Goal: Transaction & Acquisition: Purchase product/service

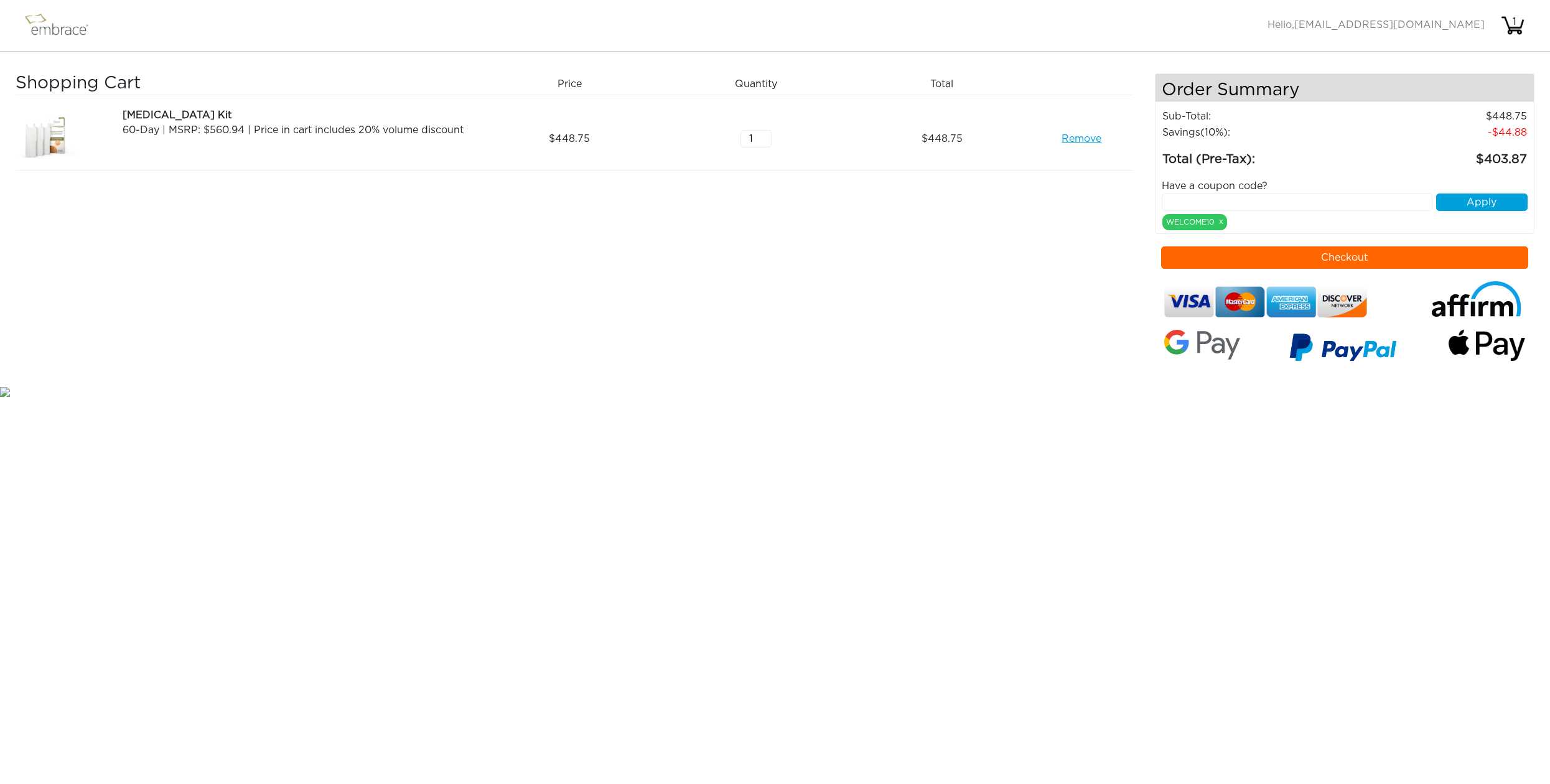
click at [1512, 28] on div "1" at bounding box center [1514, 22] width 25 height 15
click at [1345, 259] on button "Checkout" at bounding box center [1345, 257] width 367 height 22
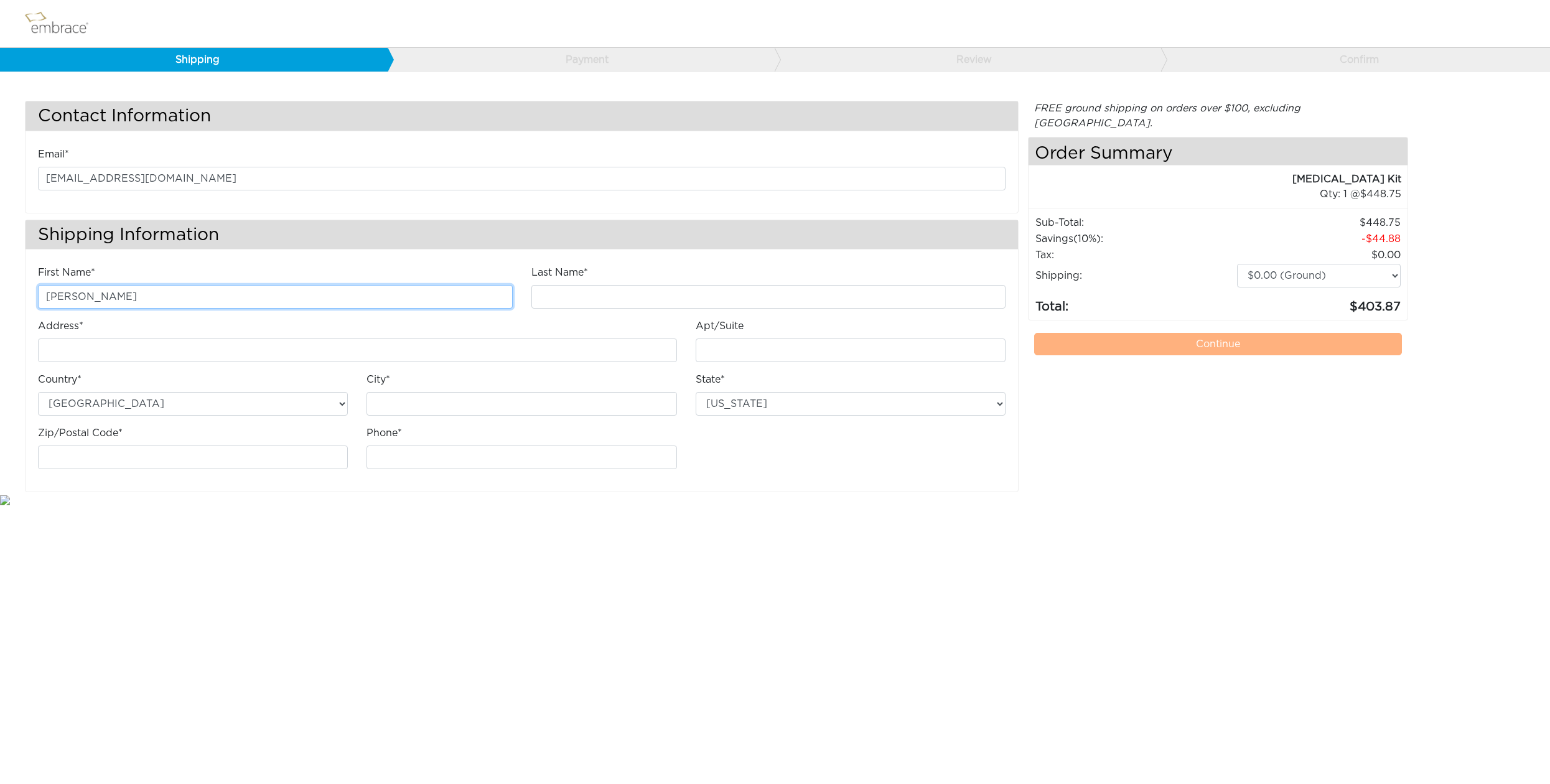
type input "[PERSON_NAME]"
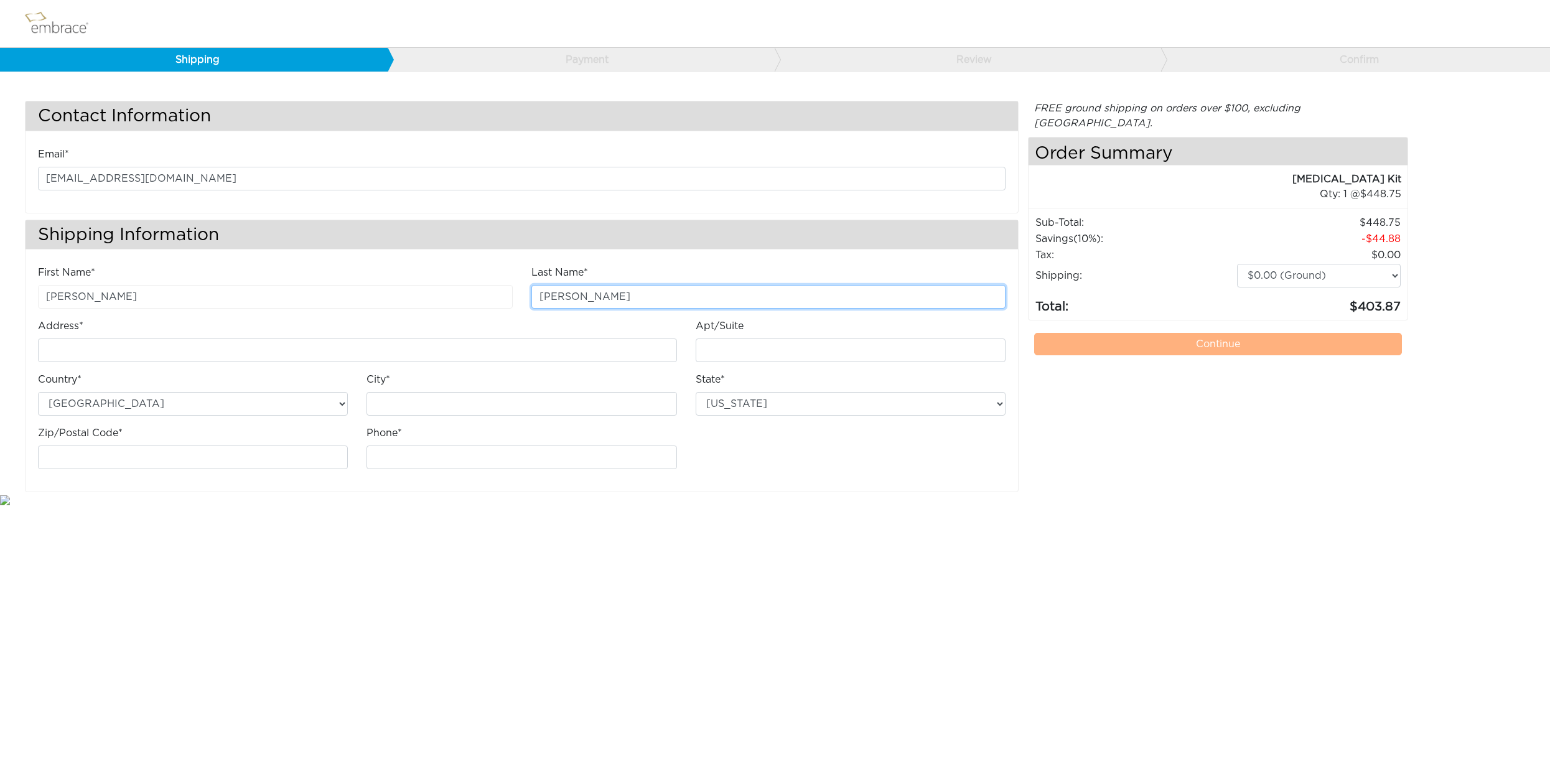
type input "Fernandez"
select select "CA"
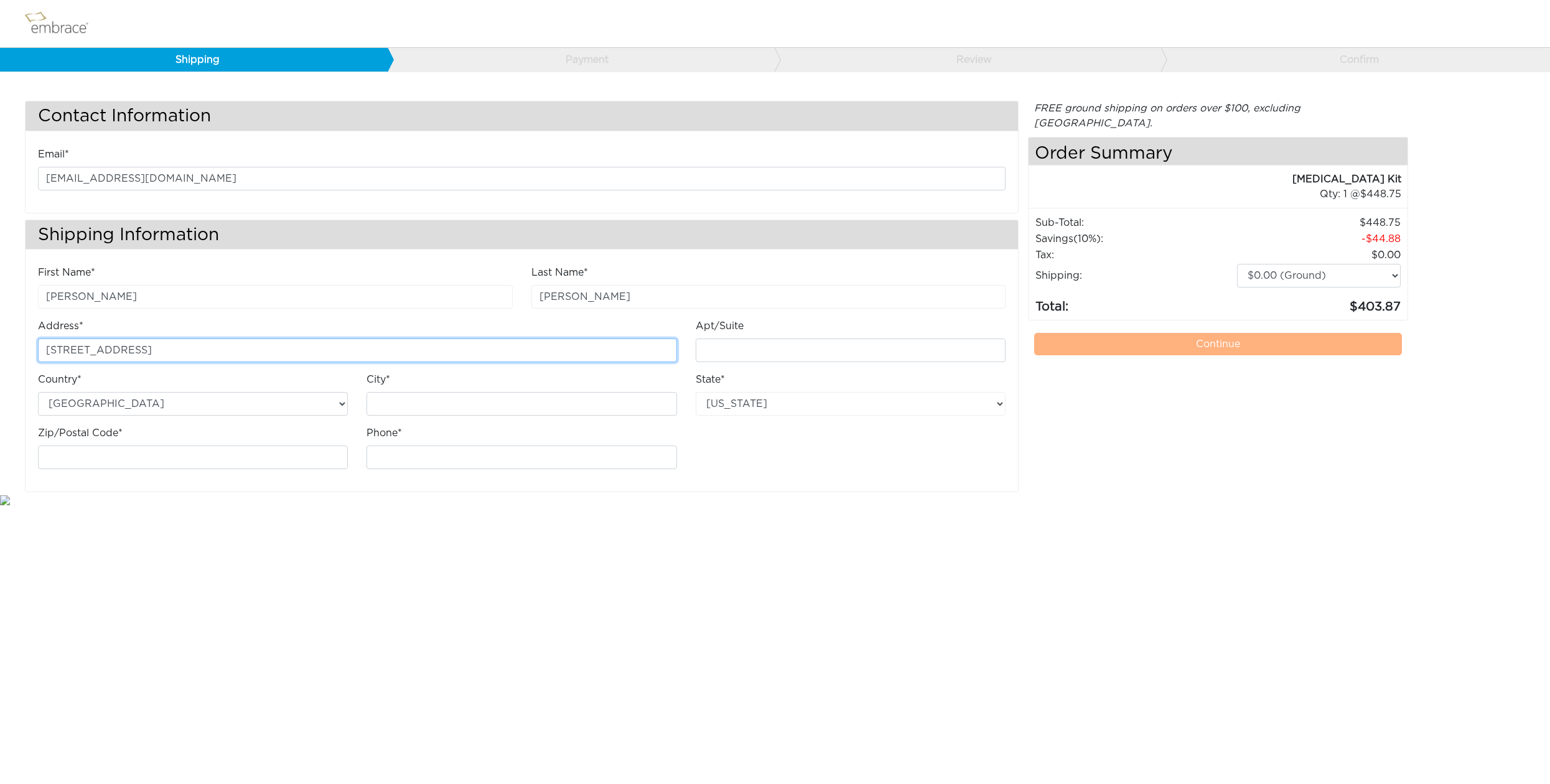
type input "[STREET_ADDRESS]"
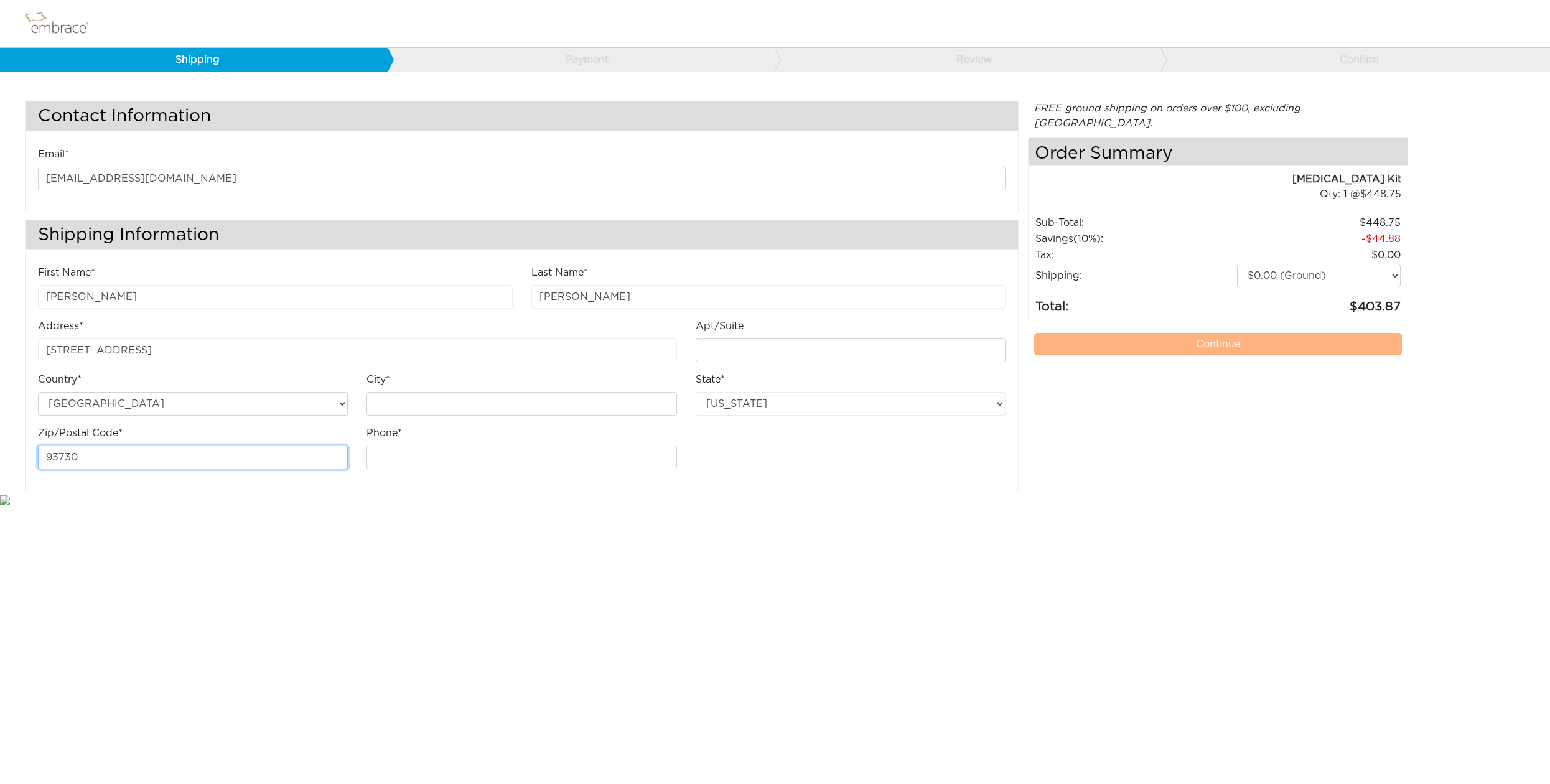
type input "93730"
click at [393, 507] on html "Shipping Payment Review Confirm Contact Information Email* mrfernandez@earthlin…" at bounding box center [775, 254] width 1550 height 507
type input "[GEOGRAPHIC_DATA]"
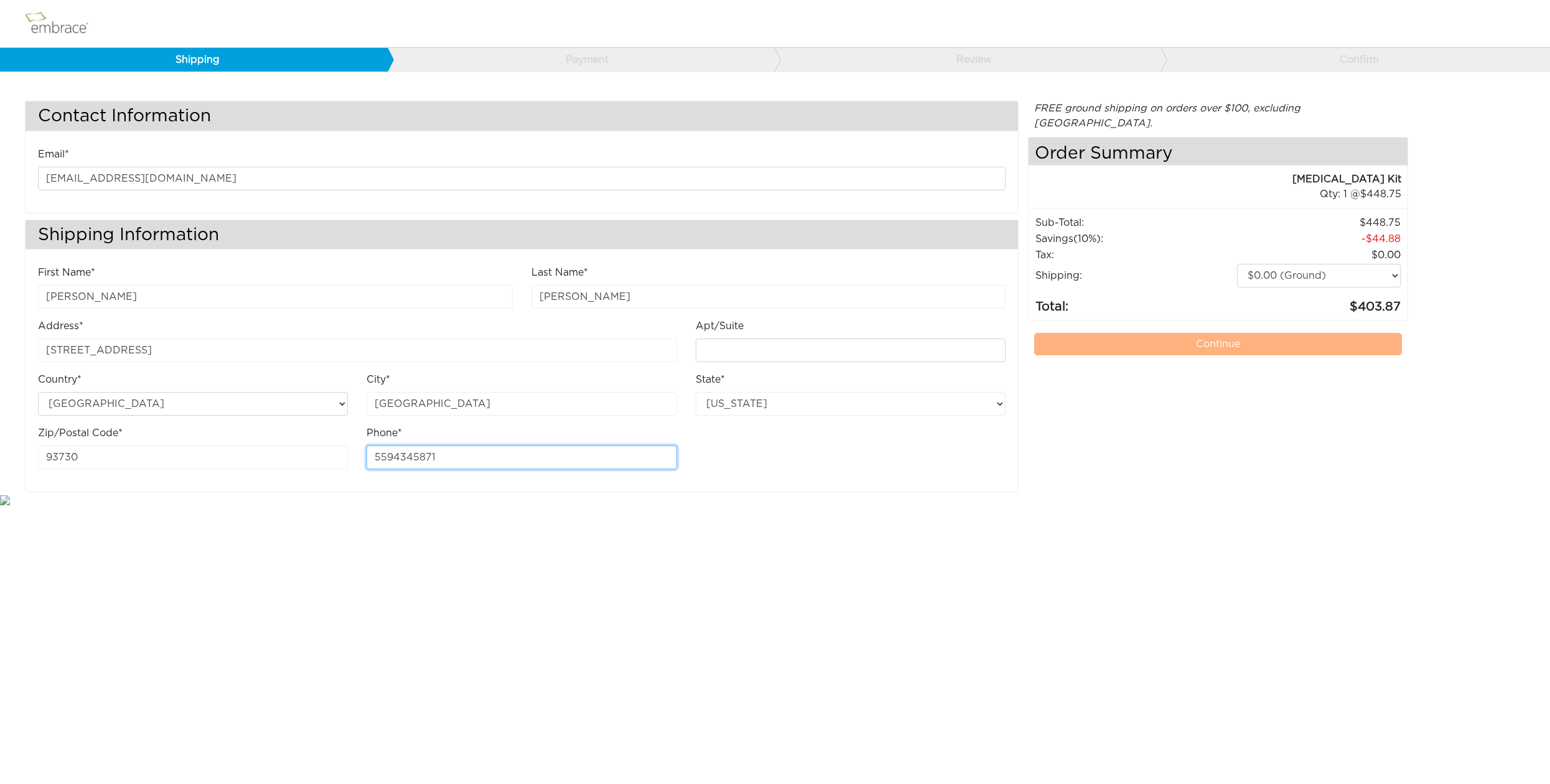
click at [394, 454] on input "5594345871" at bounding box center [521, 457] width 310 height 24
click at [375, 456] on input "5594345871" at bounding box center [521, 457] width 310 height 24
type input "5594345871"
click at [1192, 333] on link "Continue" at bounding box center [1218, 343] width 367 height 22
click at [1200, 333] on link "Continue" at bounding box center [1218, 343] width 367 height 22
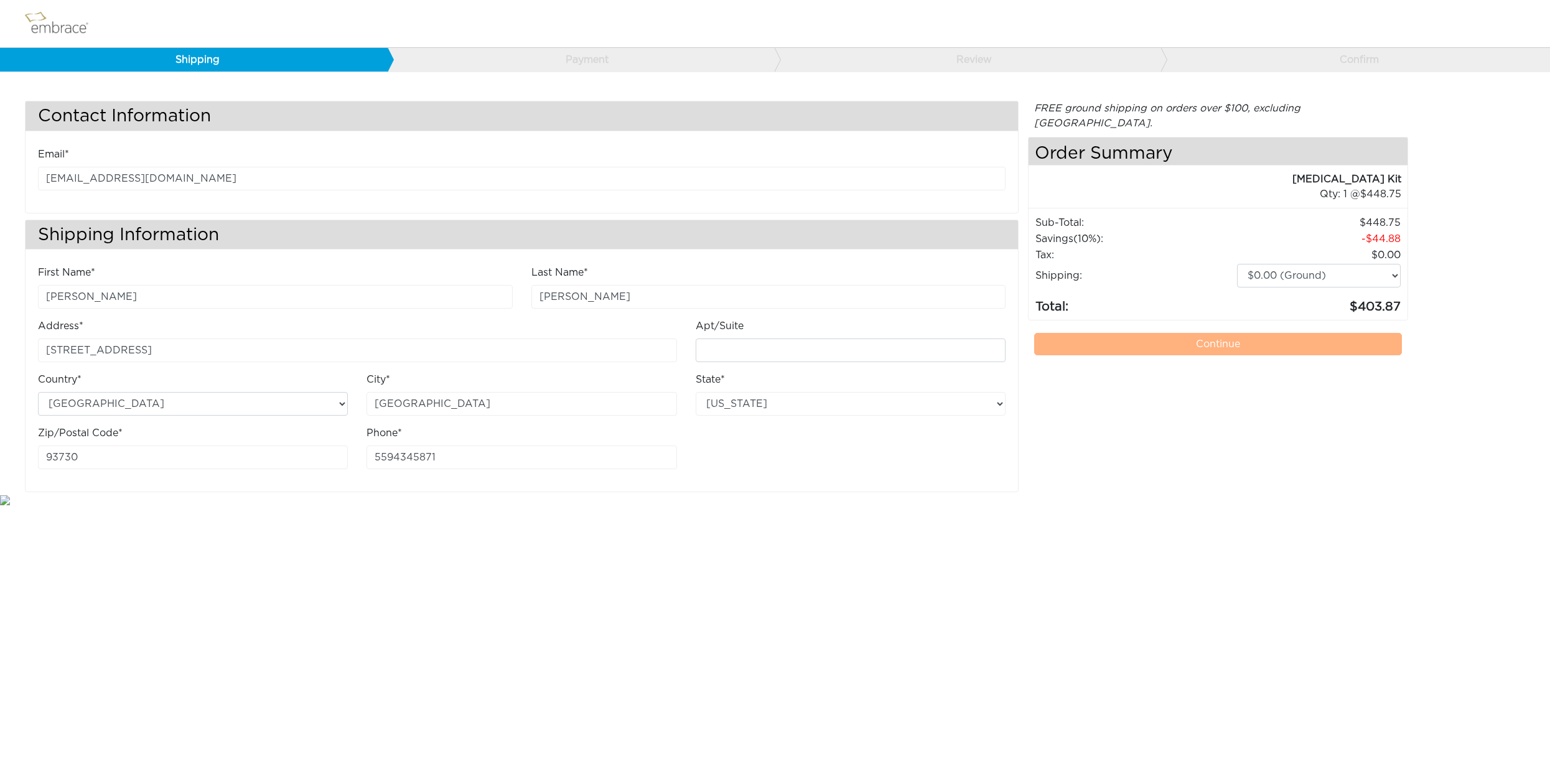
click at [1200, 333] on link "Continue" at bounding box center [1218, 343] width 367 height 22
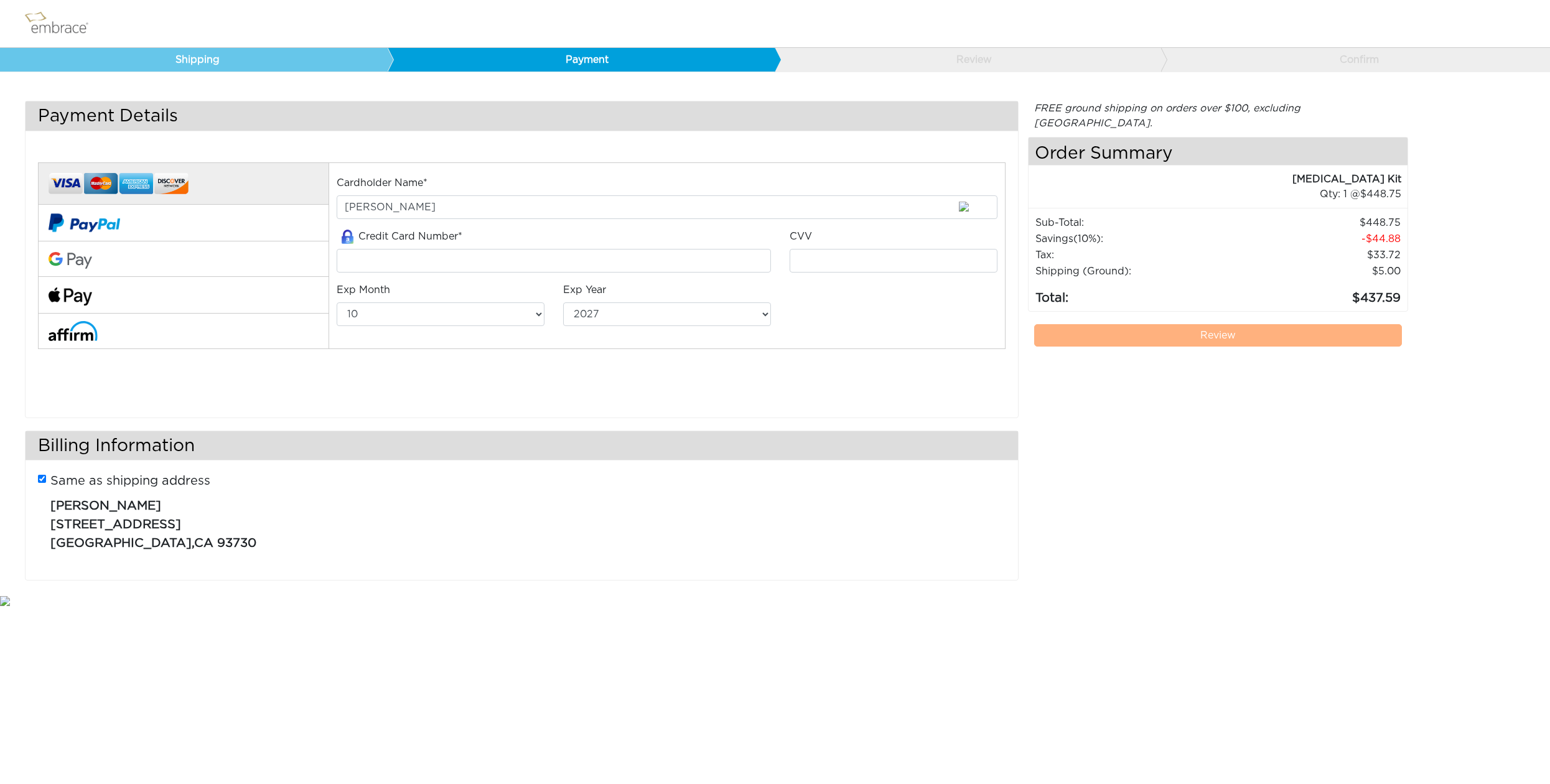
select select "10"
select select "2027"
click at [371, 260] on input "tel" at bounding box center [554, 260] width 435 height 24
type input "5534690248497218"
click at [811, 261] on input "tel" at bounding box center [893, 260] width 208 height 24
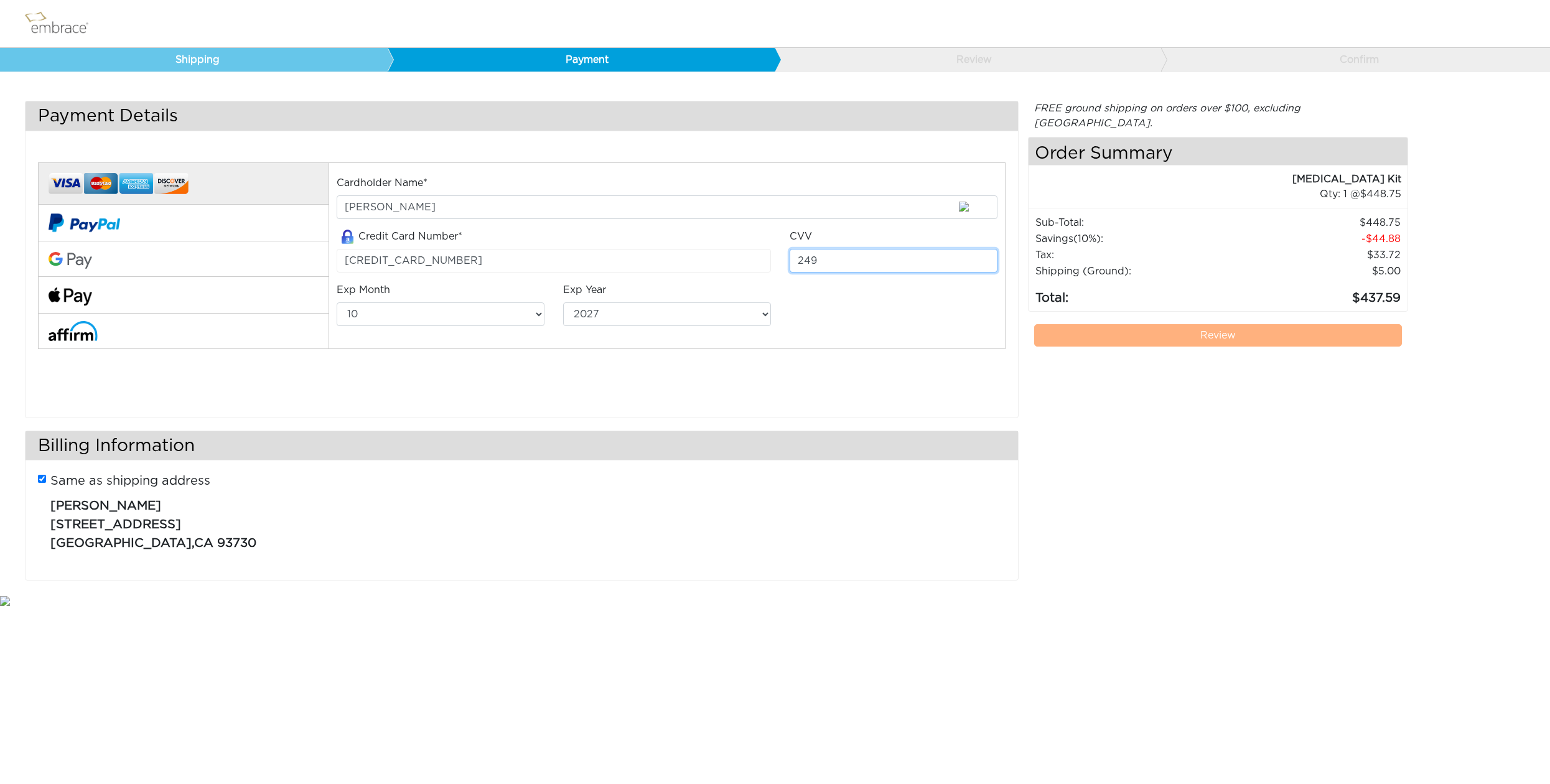
type input "249"
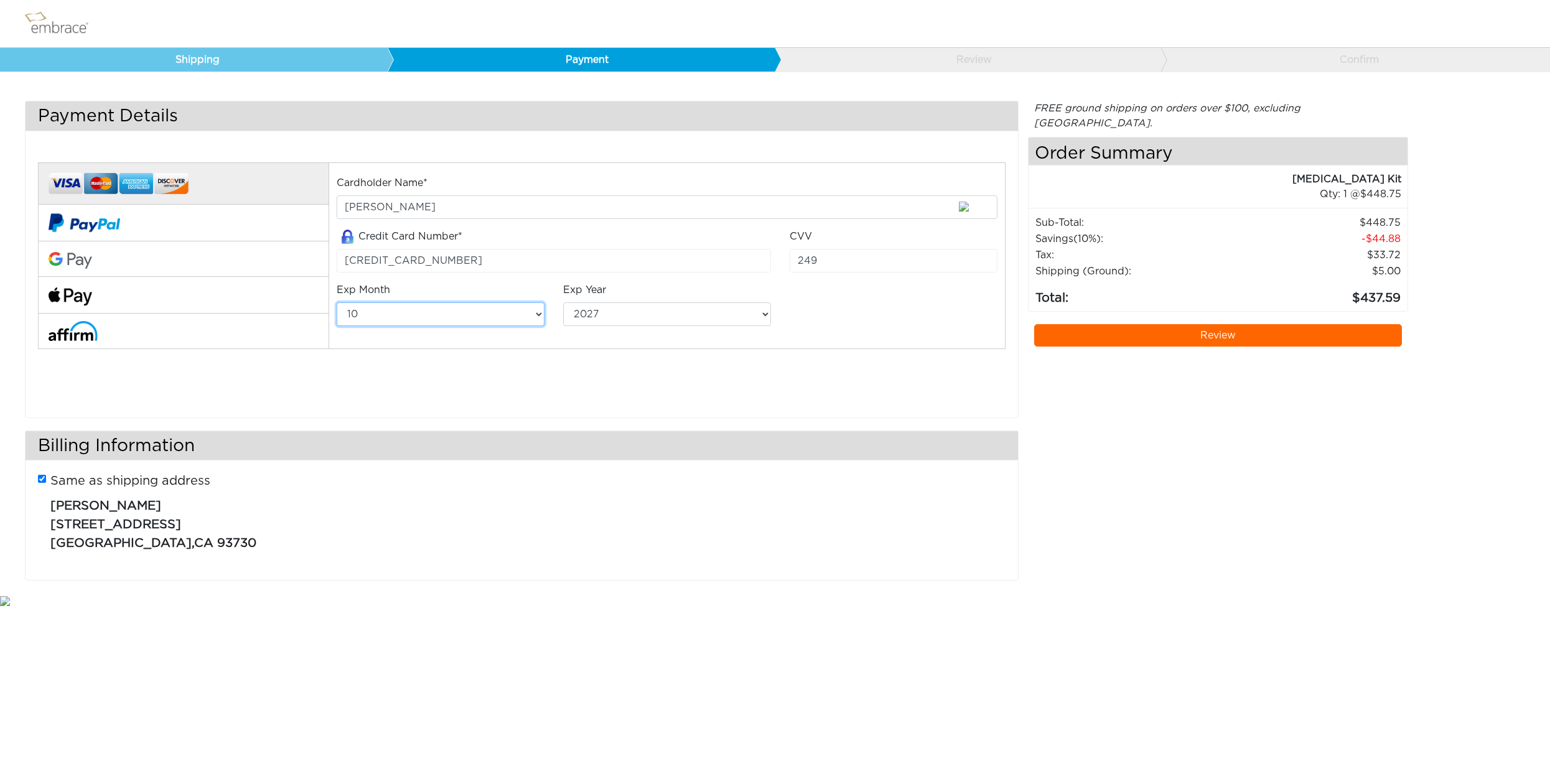
select select "1"
click at [1229, 324] on link "Review" at bounding box center [1218, 335] width 367 height 22
click at [1211, 324] on link "Review" at bounding box center [1218, 335] width 367 height 22
click at [1216, 324] on link "Review" at bounding box center [1218, 335] width 367 height 22
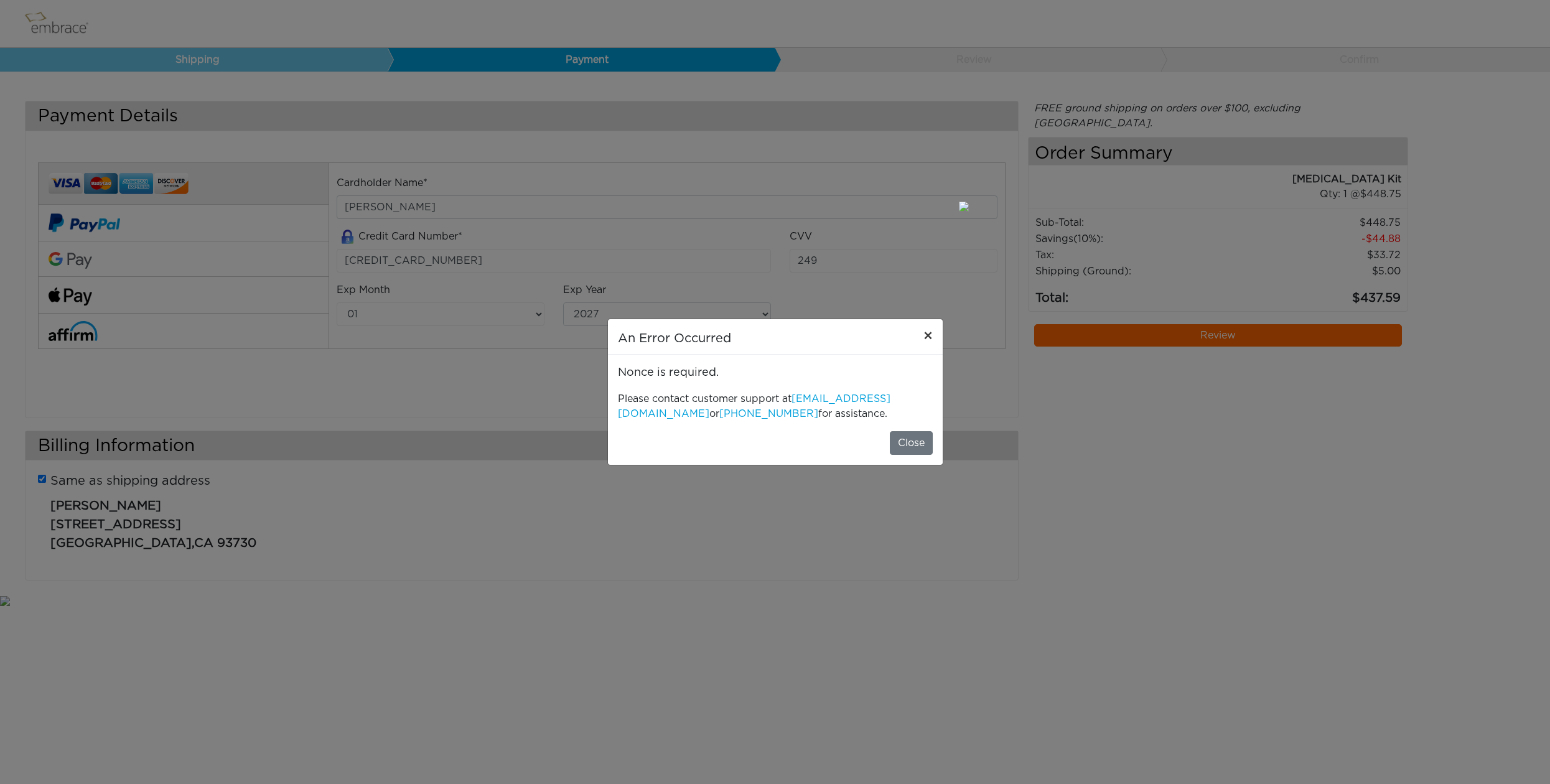
click at [924, 332] on span "×" at bounding box center [928, 337] width 9 height 15
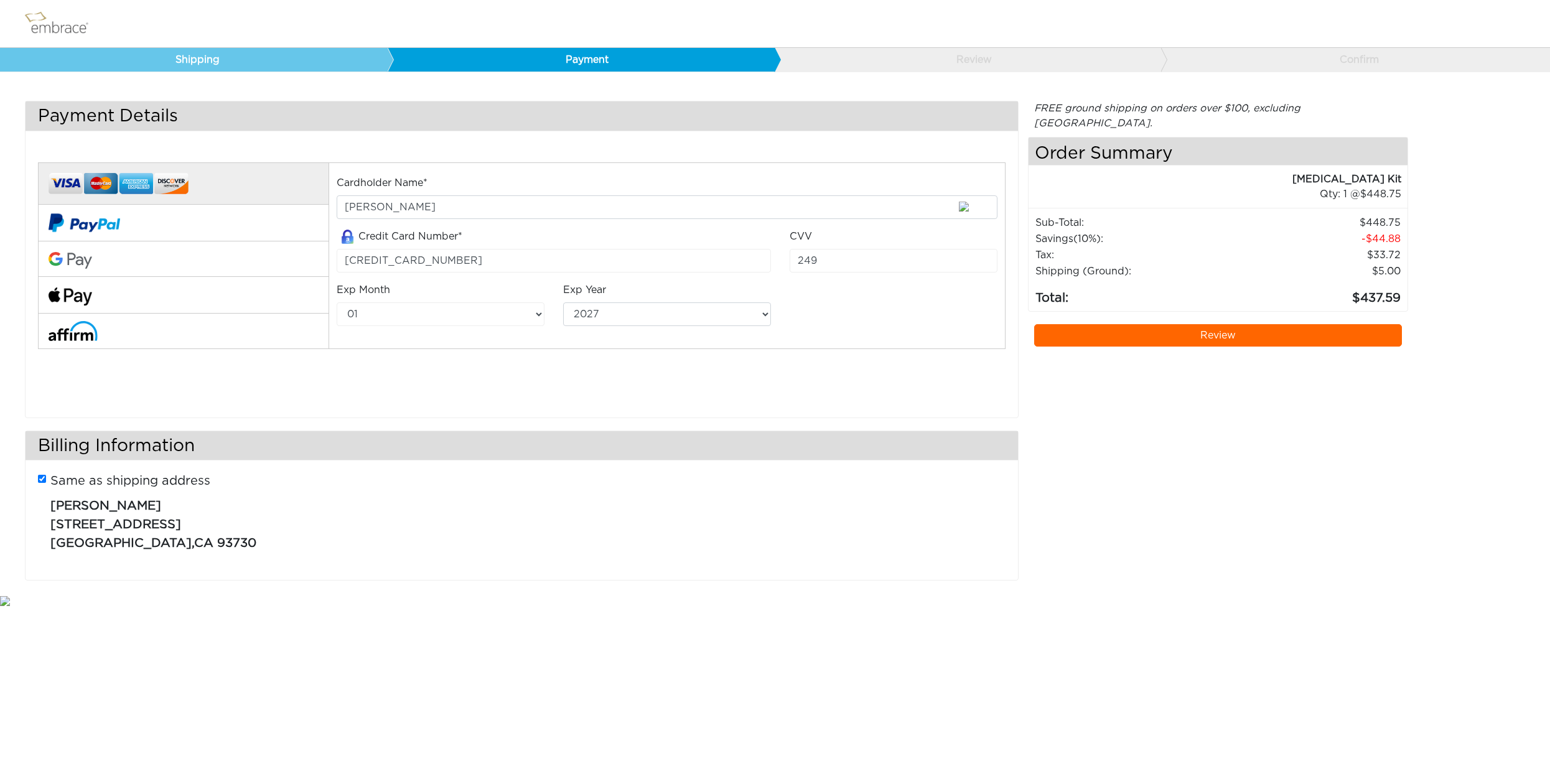
click at [522, 52] on link "Payment" at bounding box center [581, 59] width 387 height 24
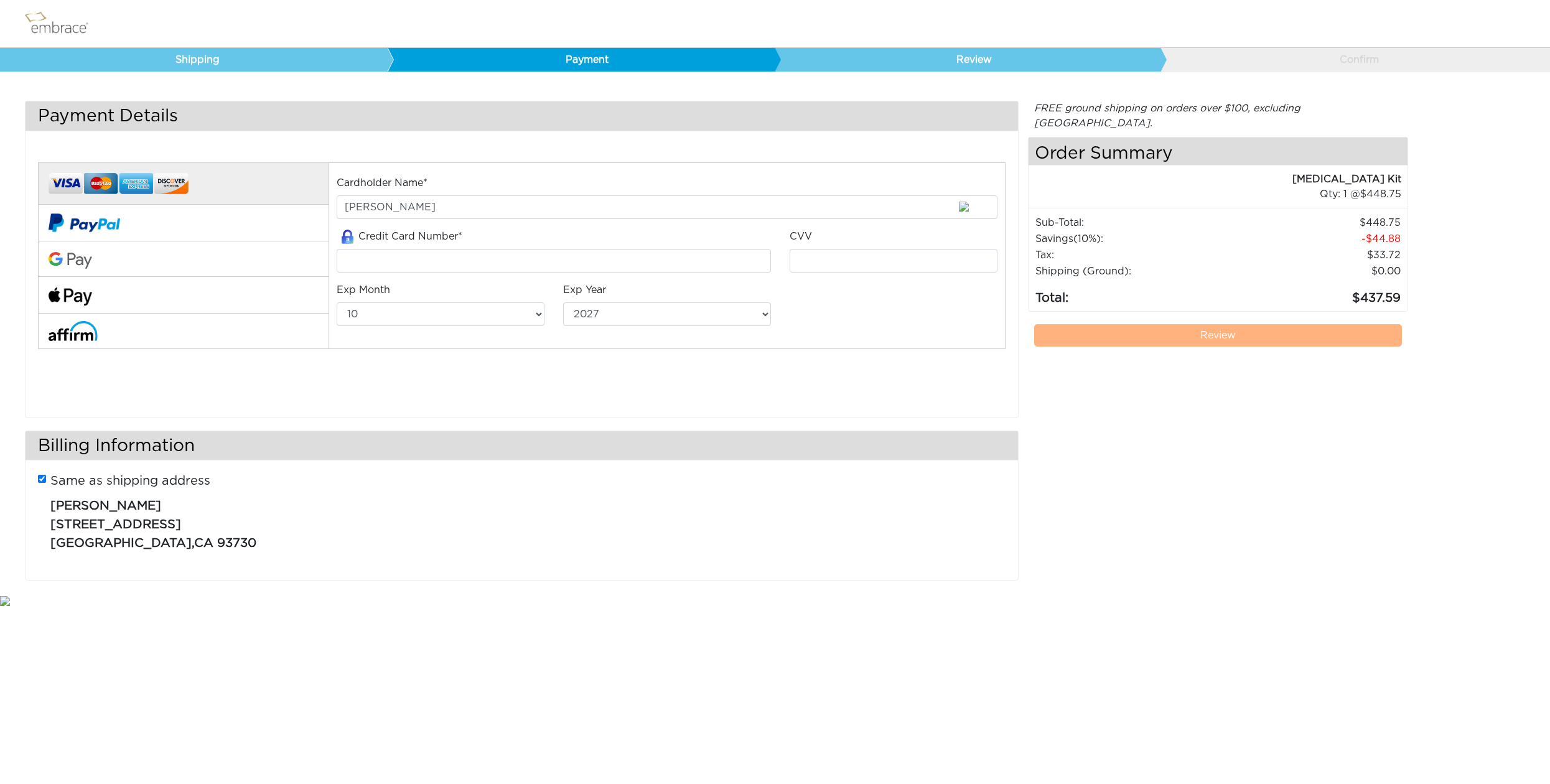
select select "10"
select select "2027"
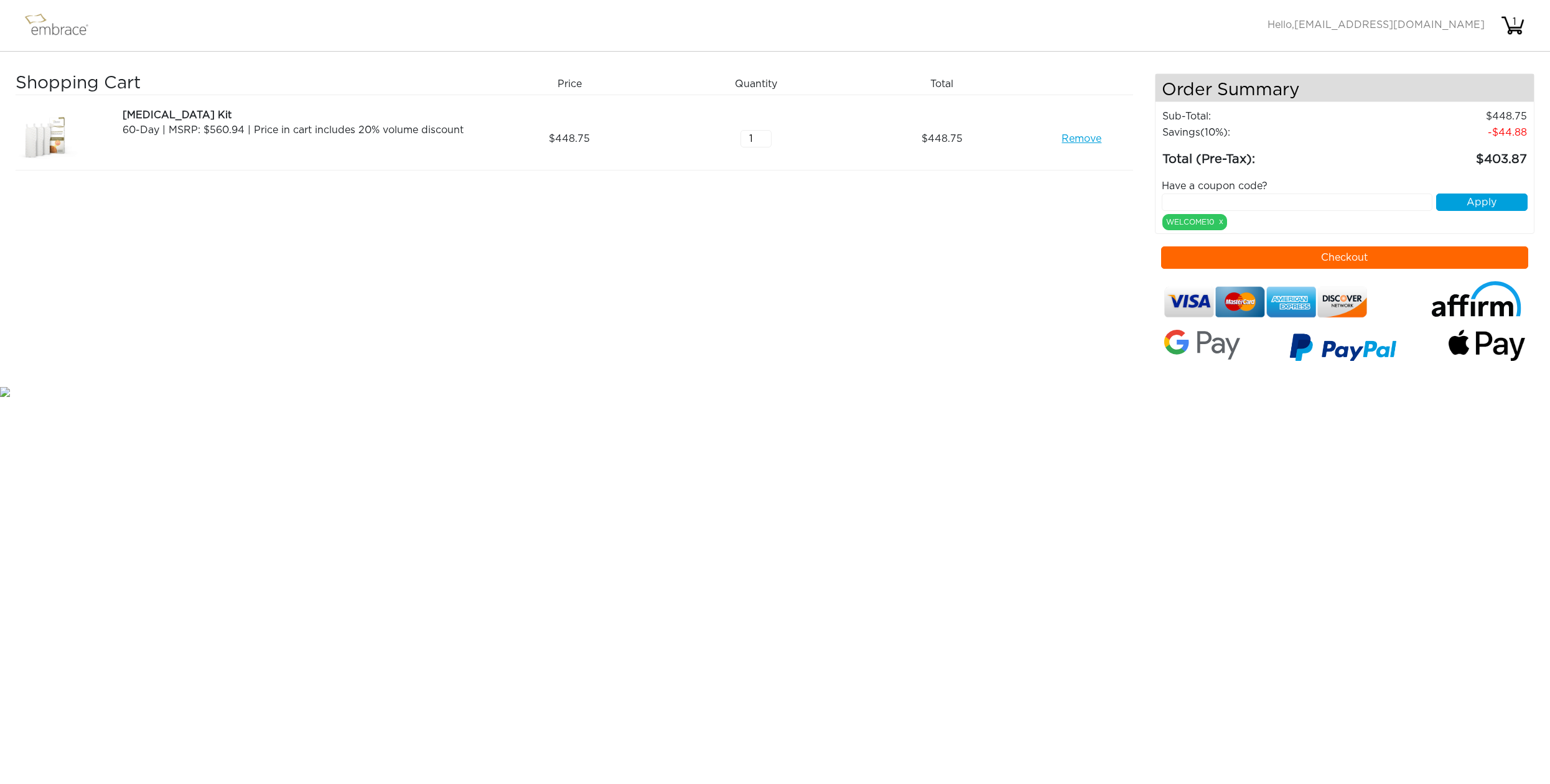
click at [1076, 134] on link "Remove" at bounding box center [1081, 139] width 40 height 15
